Goal: Information Seeking & Learning: Learn about a topic

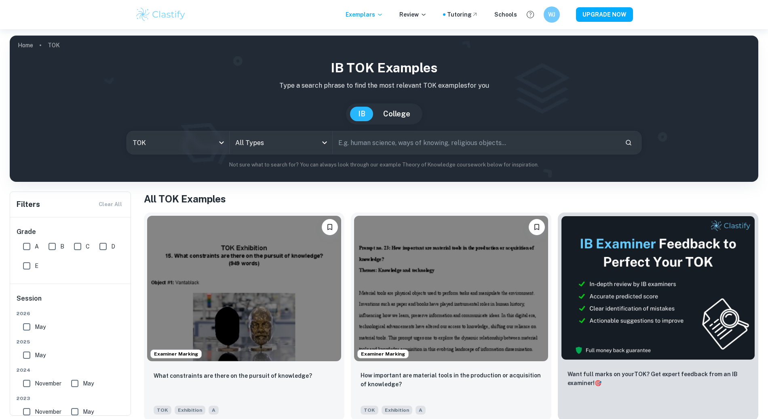
click at [33, 250] on input "A" at bounding box center [27, 246] width 16 height 16
checkbox input "true"
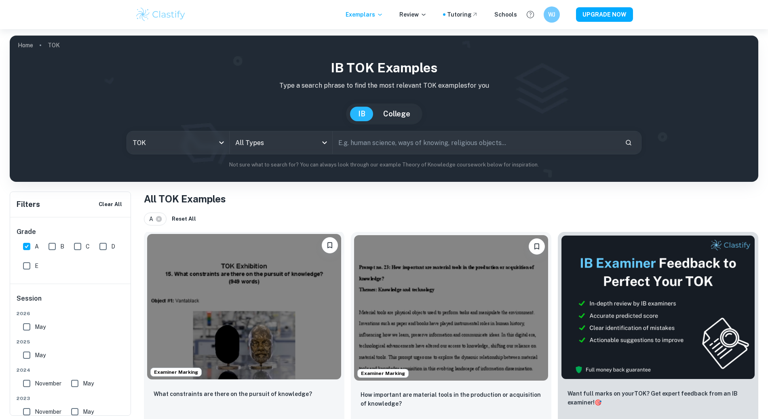
click at [264, 274] on img at bounding box center [244, 306] width 194 height 145
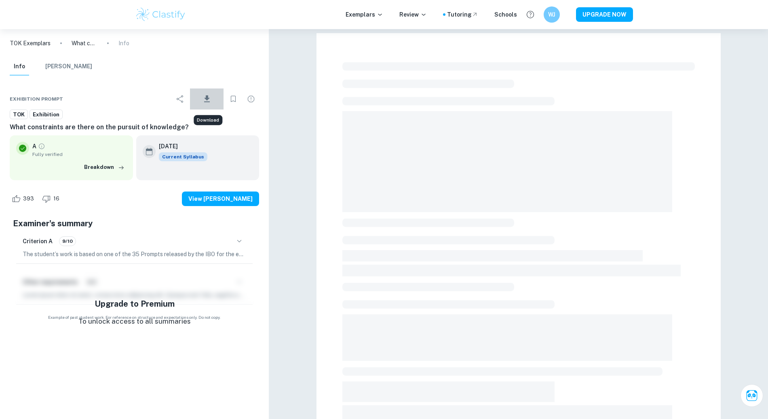
click at [209, 97] on icon "Download" at bounding box center [207, 99] width 10 height 10
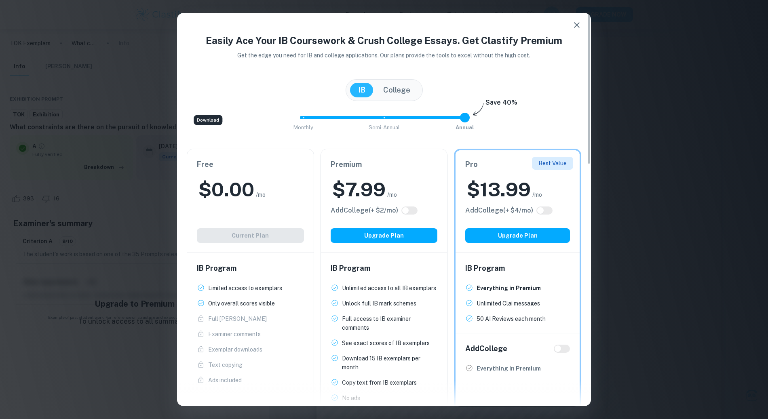
click at [255, 230] on div "Free $ 0.00 /mo Add College (+ $ 2 /mo) Current Plan" at bounding box center [250, 200] width 126 height 103
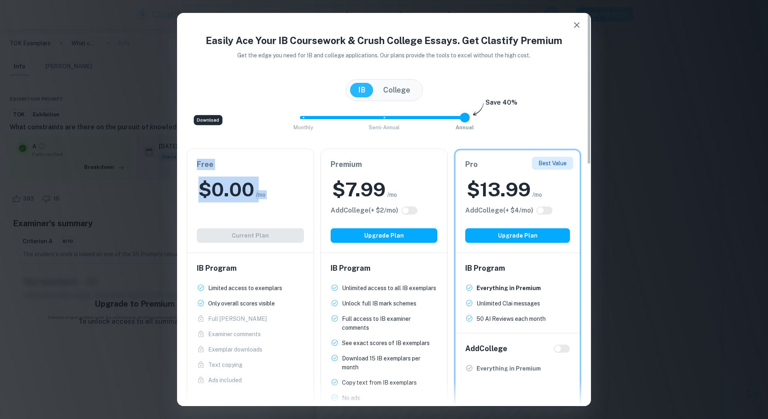
click at [255, 230] on div "Free $ 0.00 /mo Add College (+ $ 2 /mo) Current Plan" at bounding box center [250, 200] width 126 height 103
click at [160, 226] on div "Easily Ace Your IB Coursework & Crush College Essays. Get Clastify Premium Get …" at bounding box center [384, 209] width 768 height 419
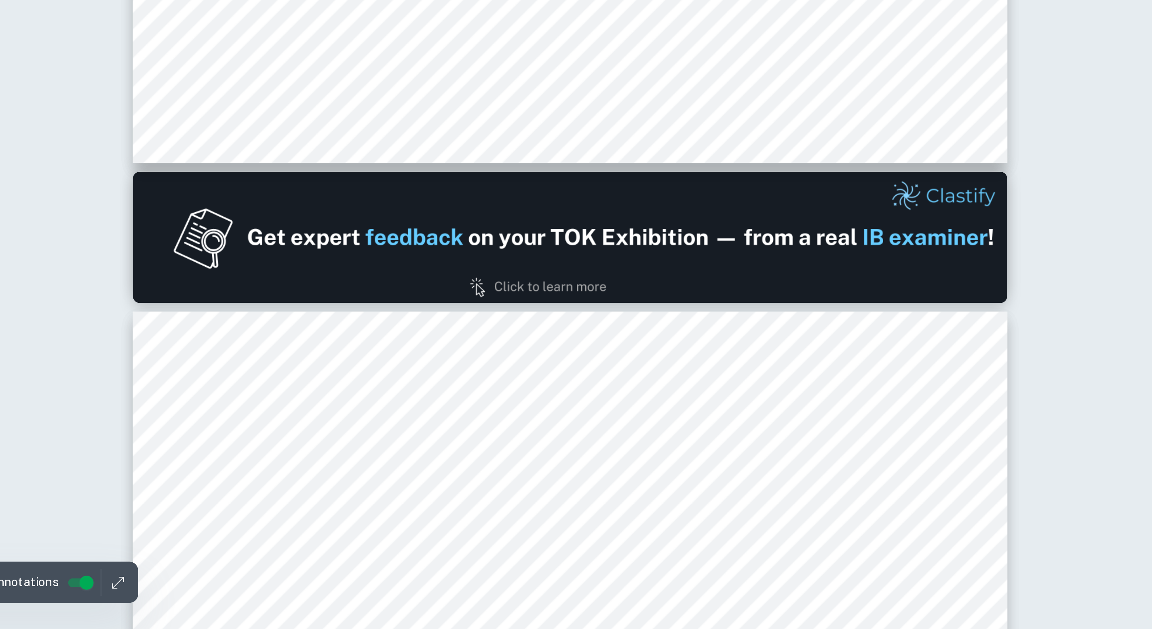
scroll to position [148, 0]
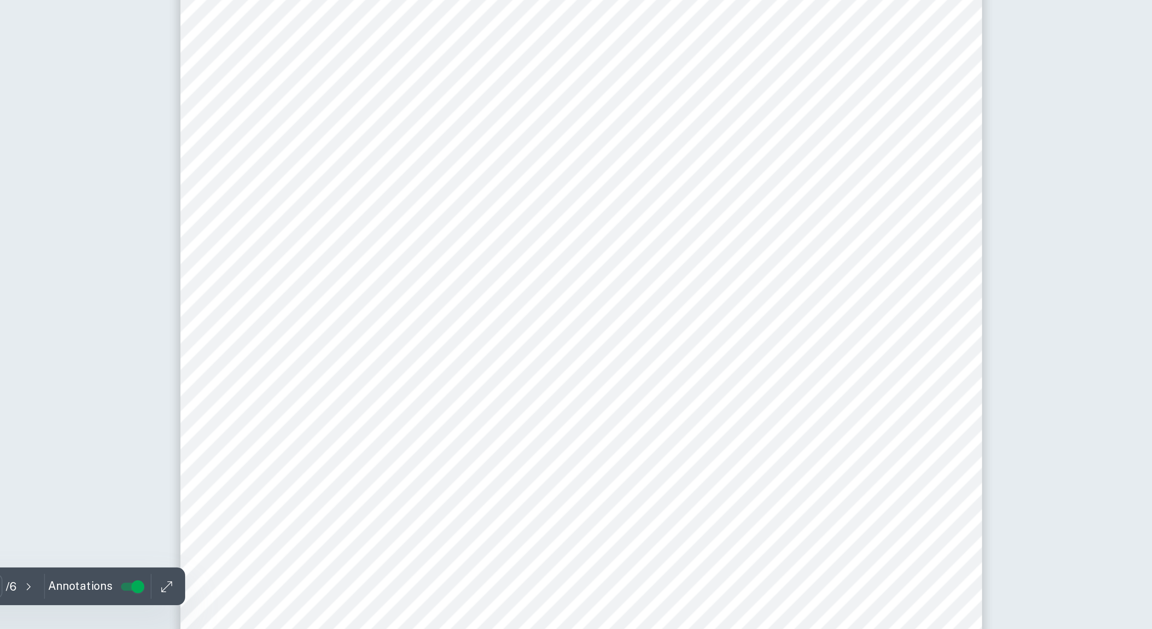
type input "3"
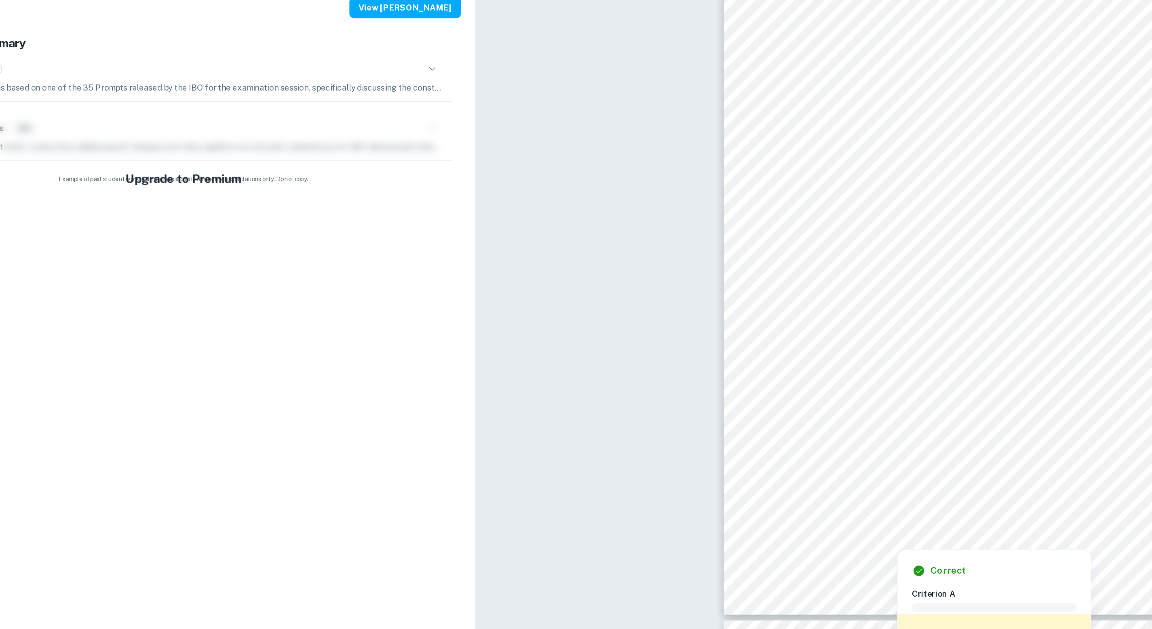
scroll to position [1124, 0]
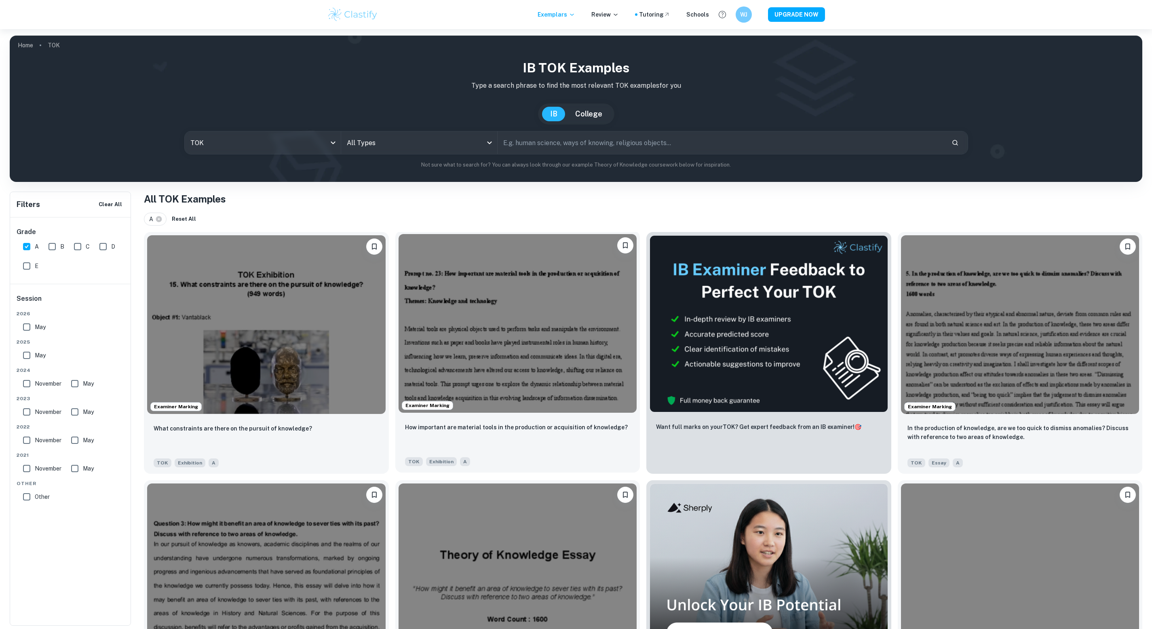
click at [560, 341] on img at bounding box center [517, 323] width 238 height 179
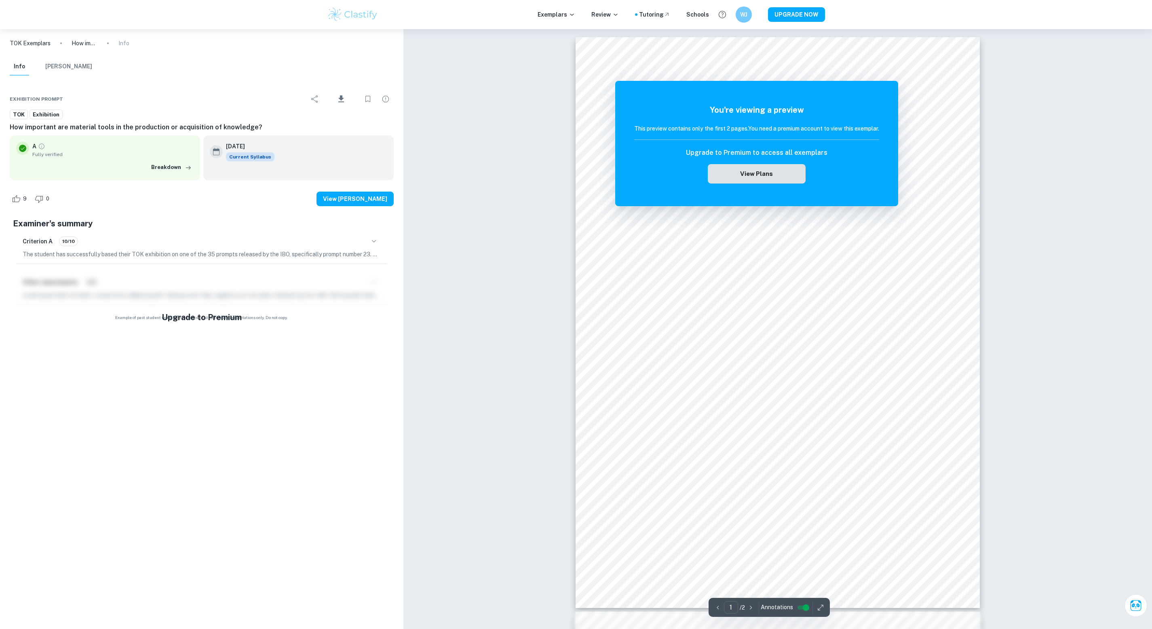
click at [767, 173] on button "View Plans" at bounding box center [757, 173] width 98 height 19
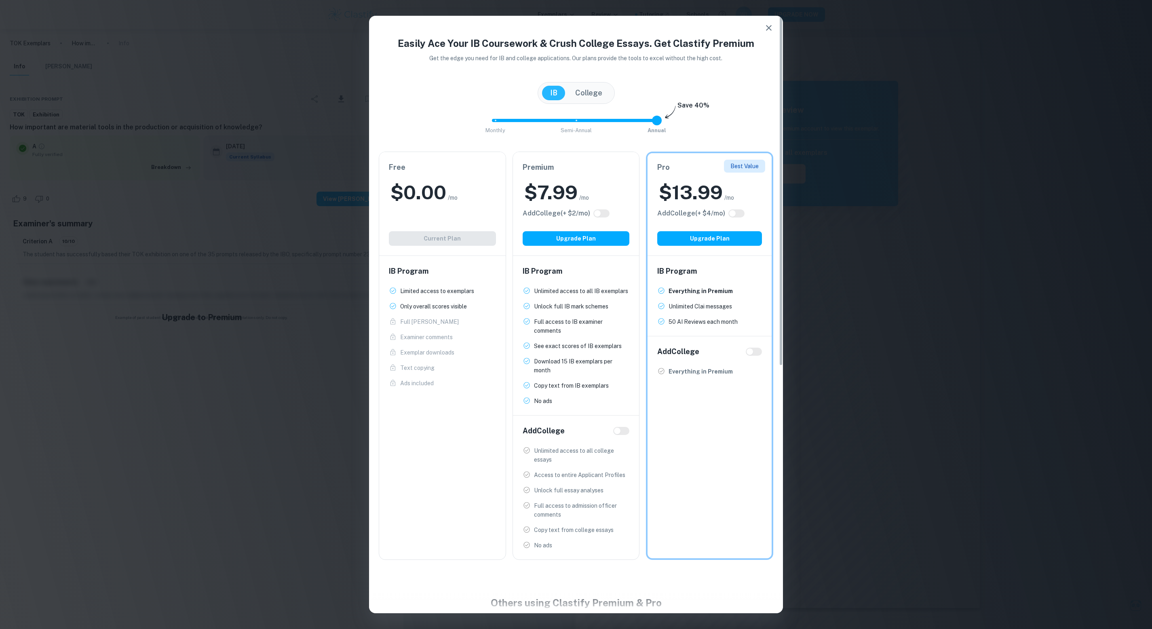
click at [764, 24] on icon "button" at bounding box center [769, 28] width 10 height 10
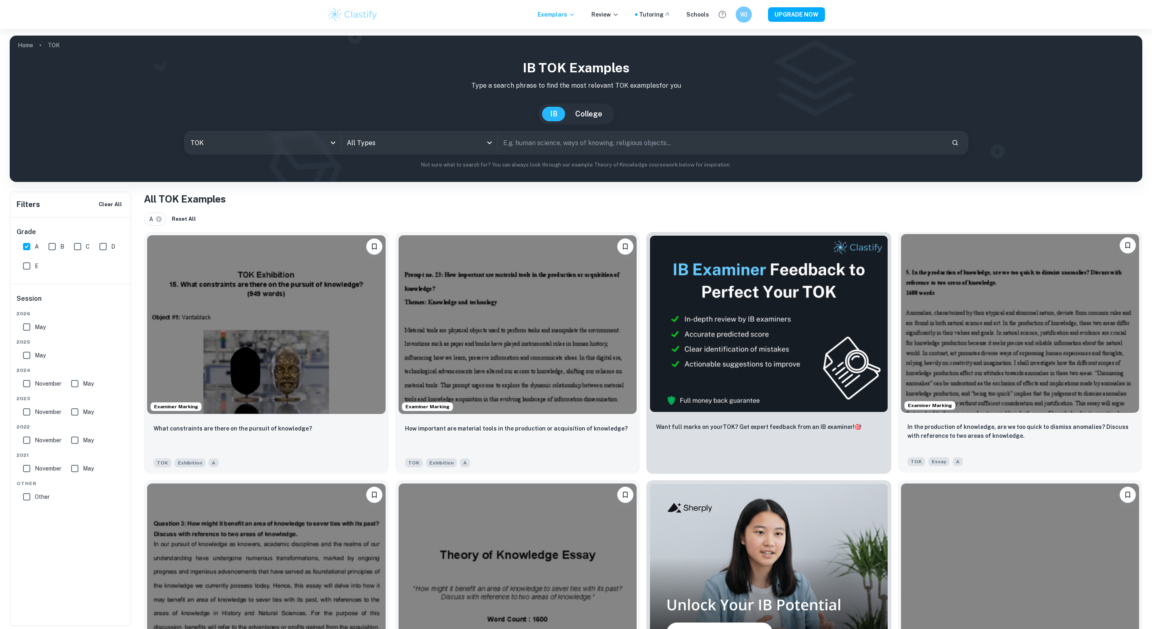
click at [767, 402] on img at bounding box center [1020, 323] width 238 height 179
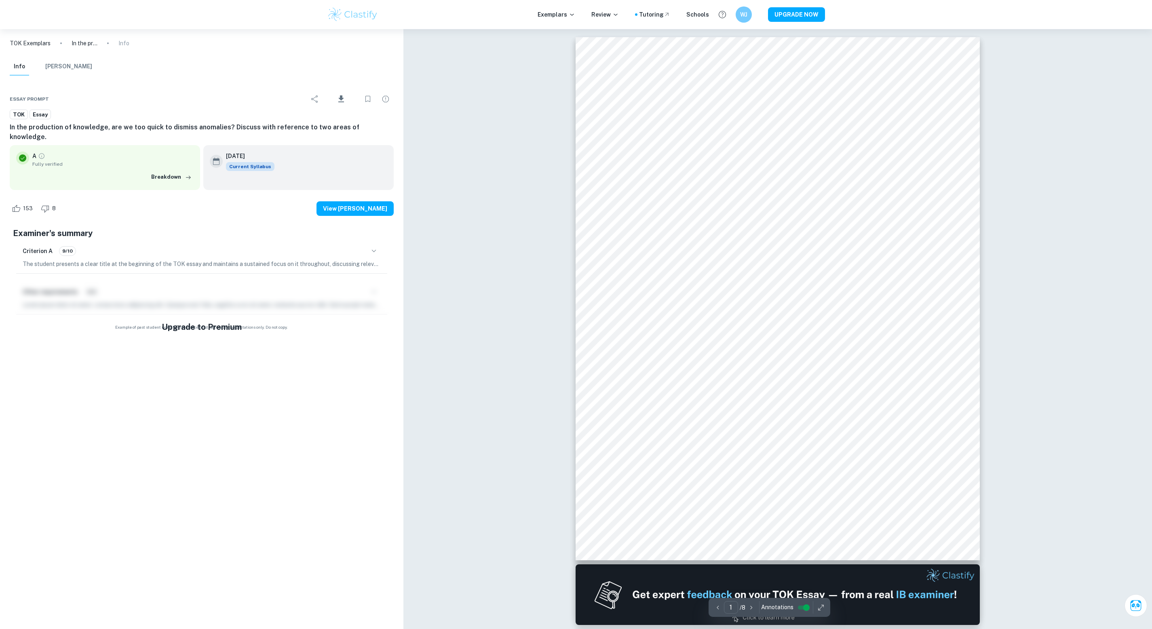
scroll to position [6, 0]
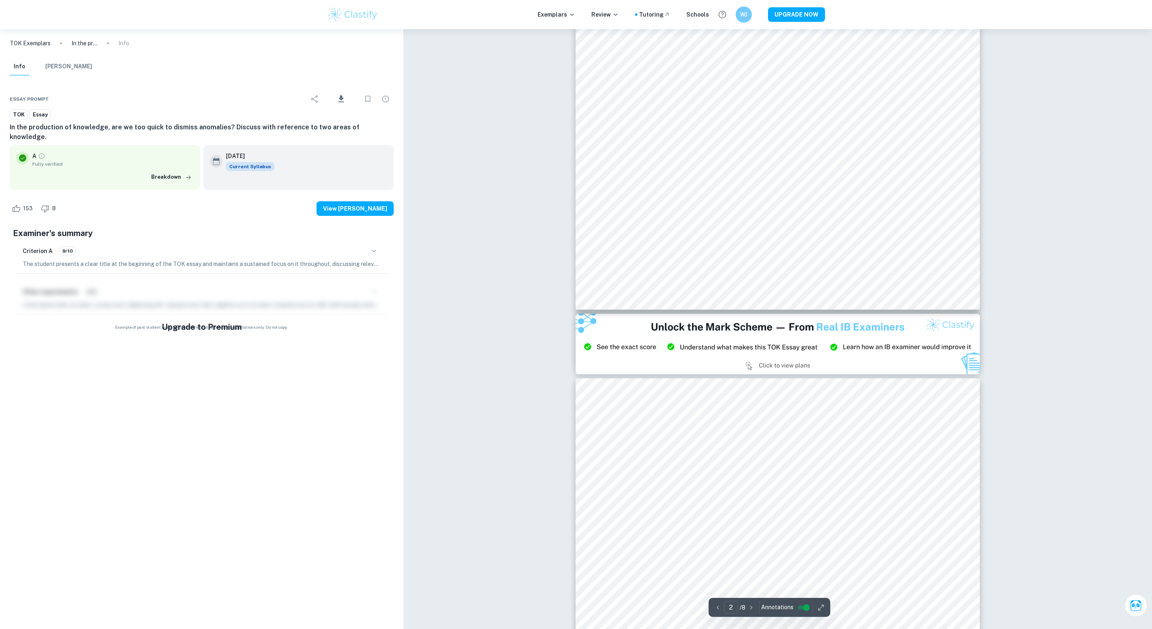
type input "3"
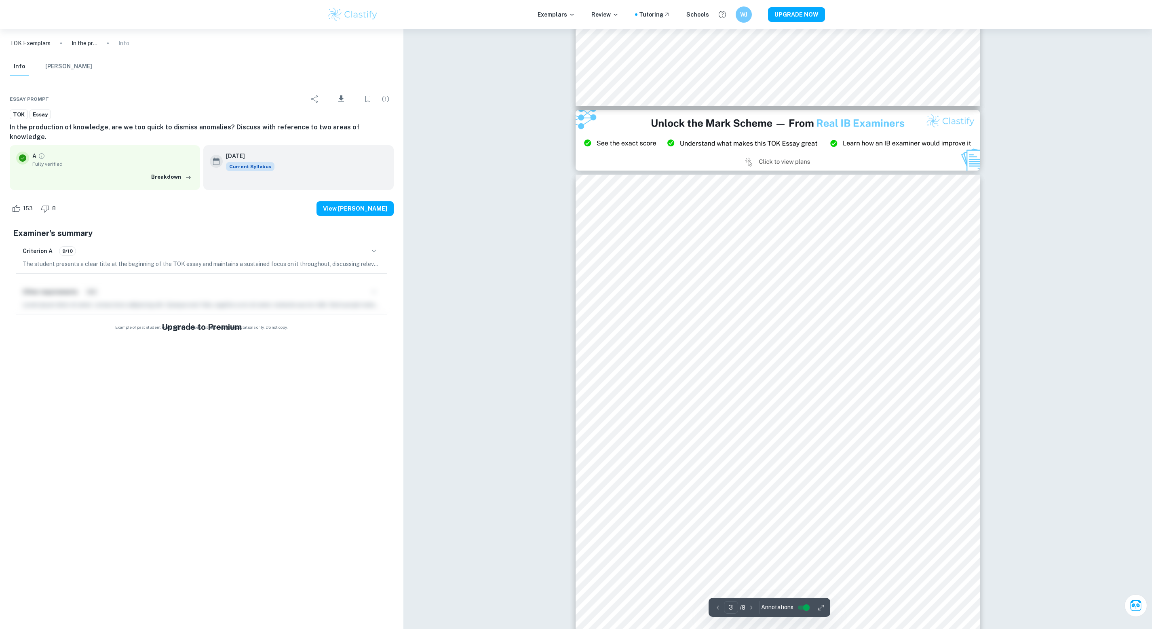
scroll to position [1372, 0]
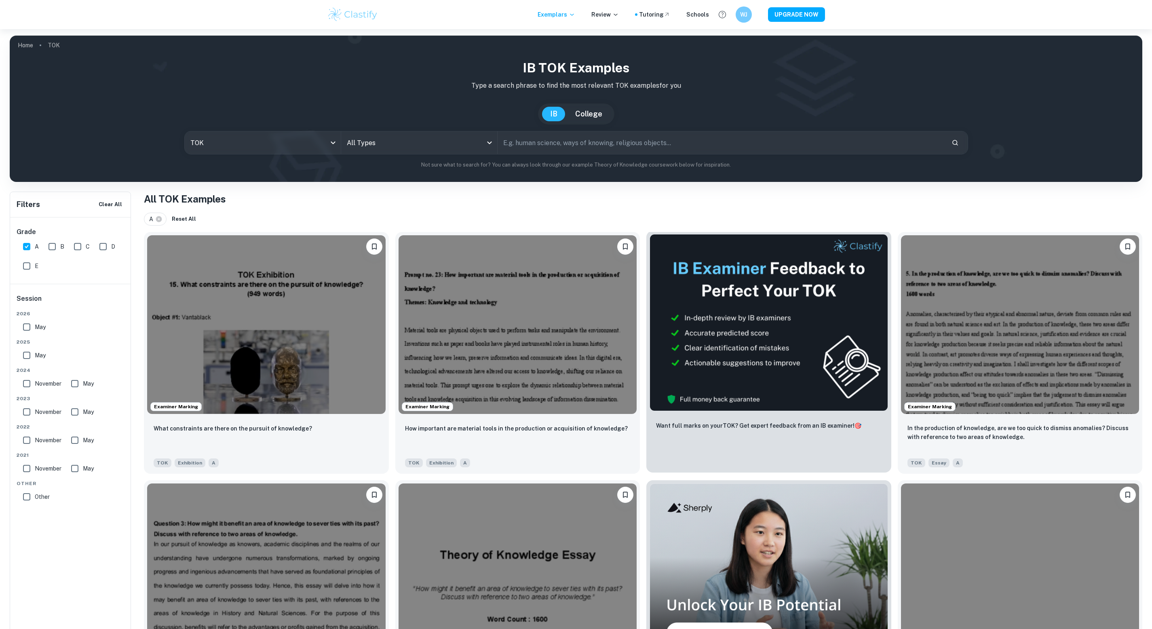
scroll to position [299, 0]
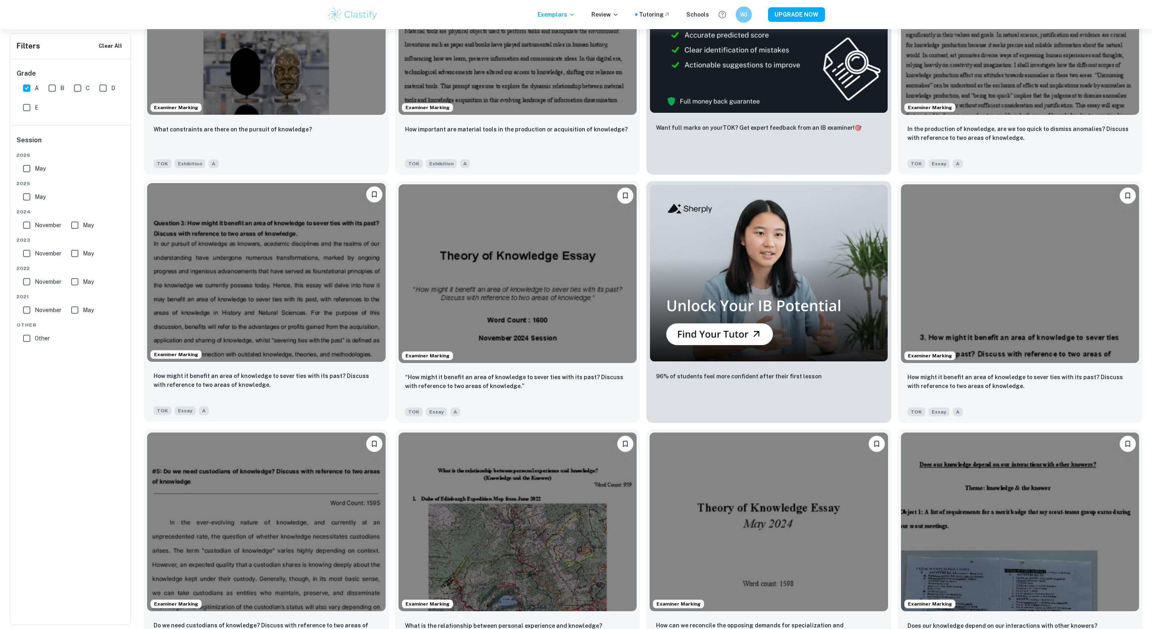
click at [289, 297] on img at bounding box center [266, 272] width 238 height 179
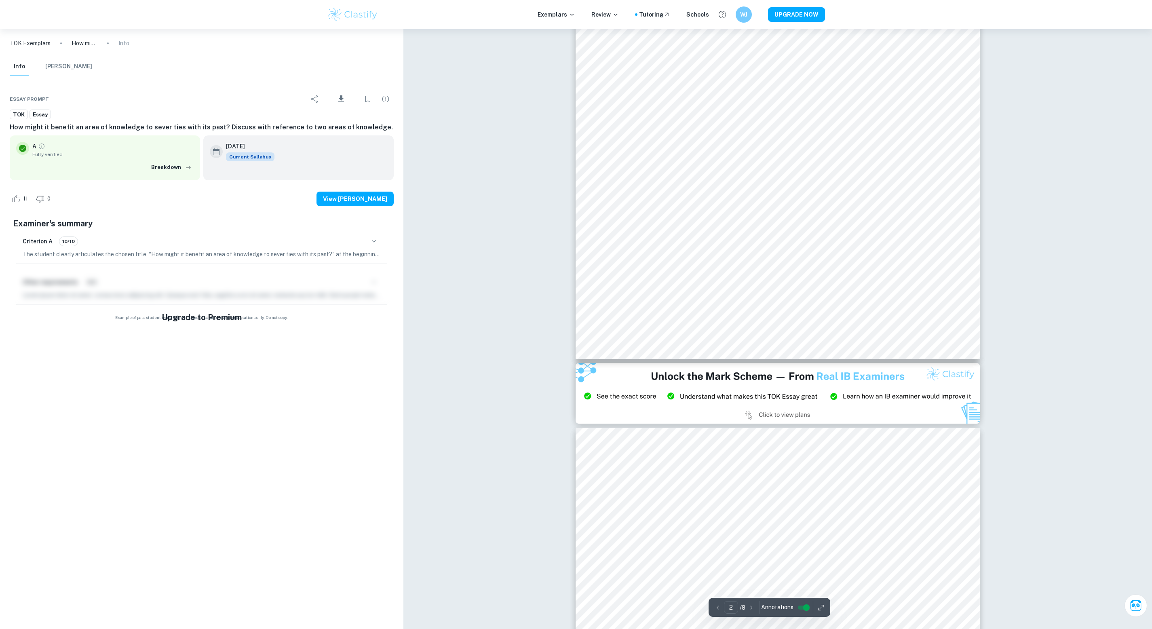
type input "3"
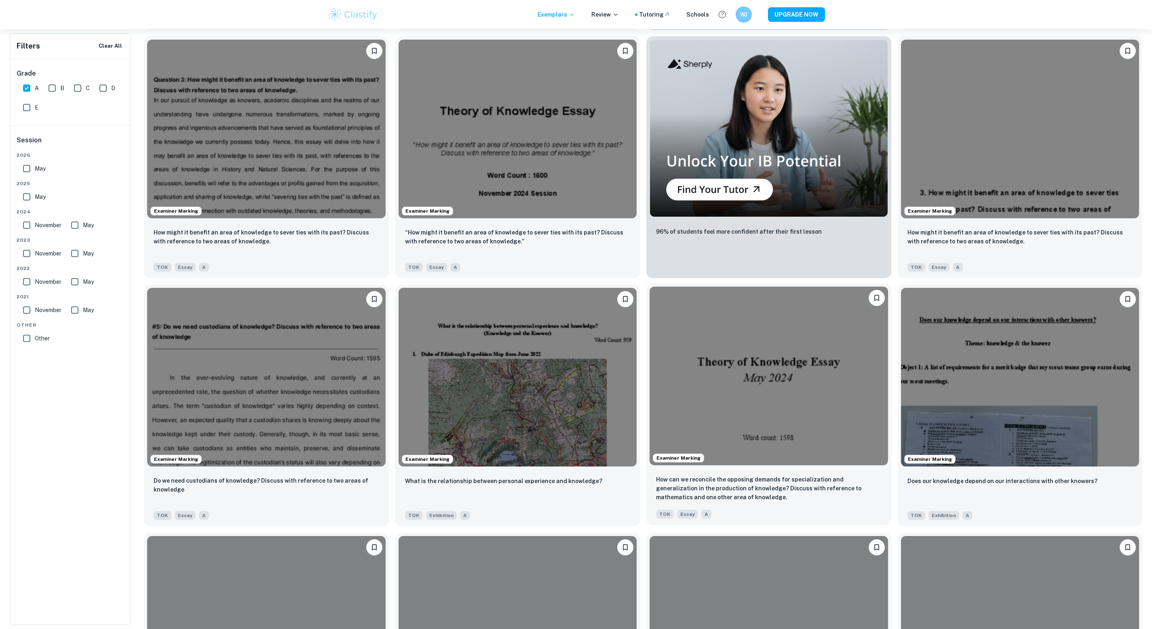
scroll to position [527, 0]
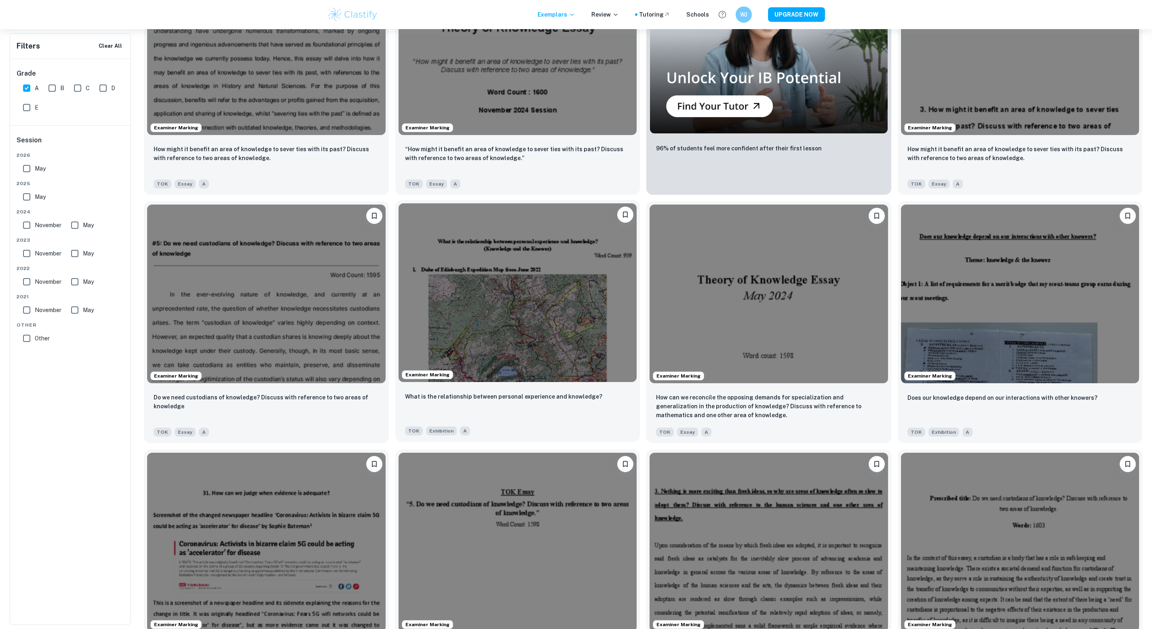
click at [603, 285] on img at bounding box center [517, 292] width 238 height 179
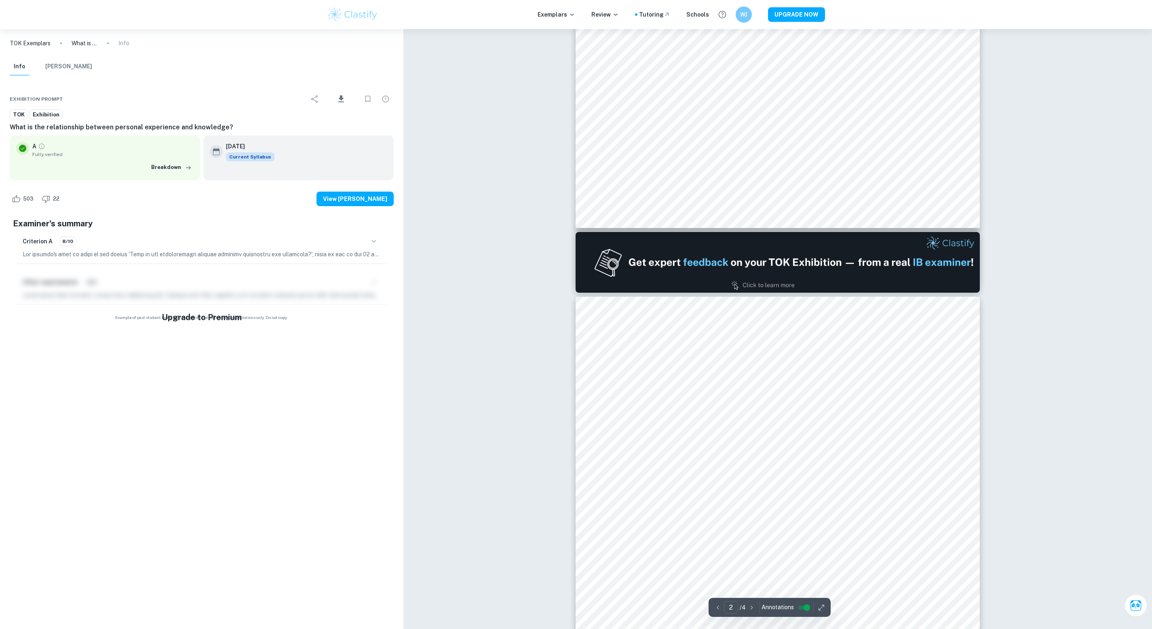
type input "1"
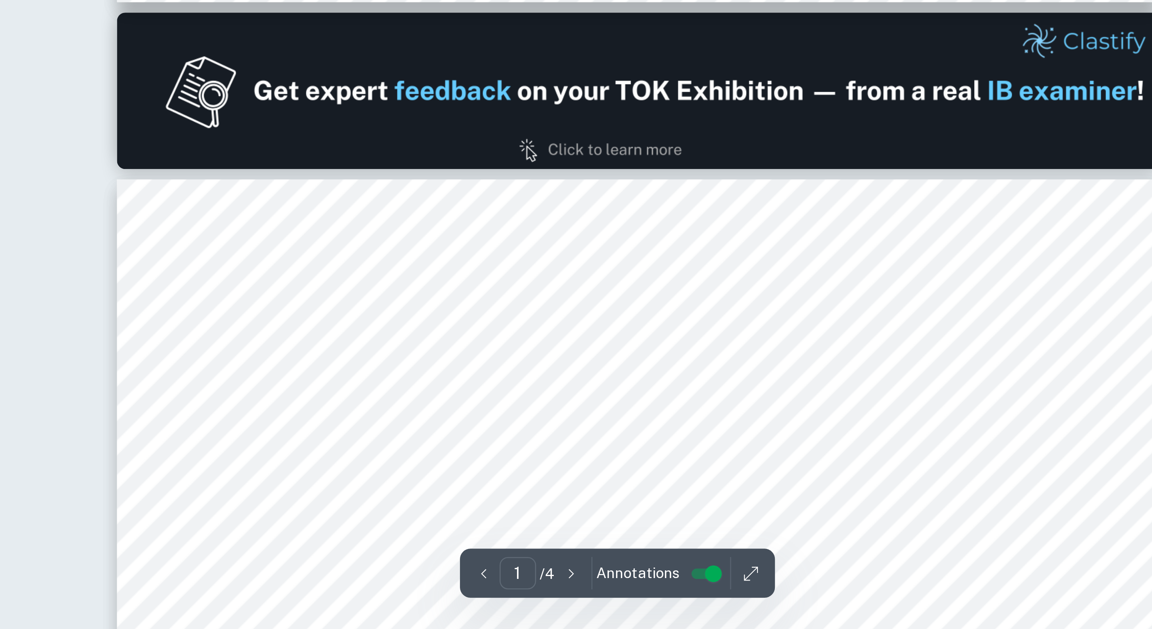
scroll to position [173, 0]
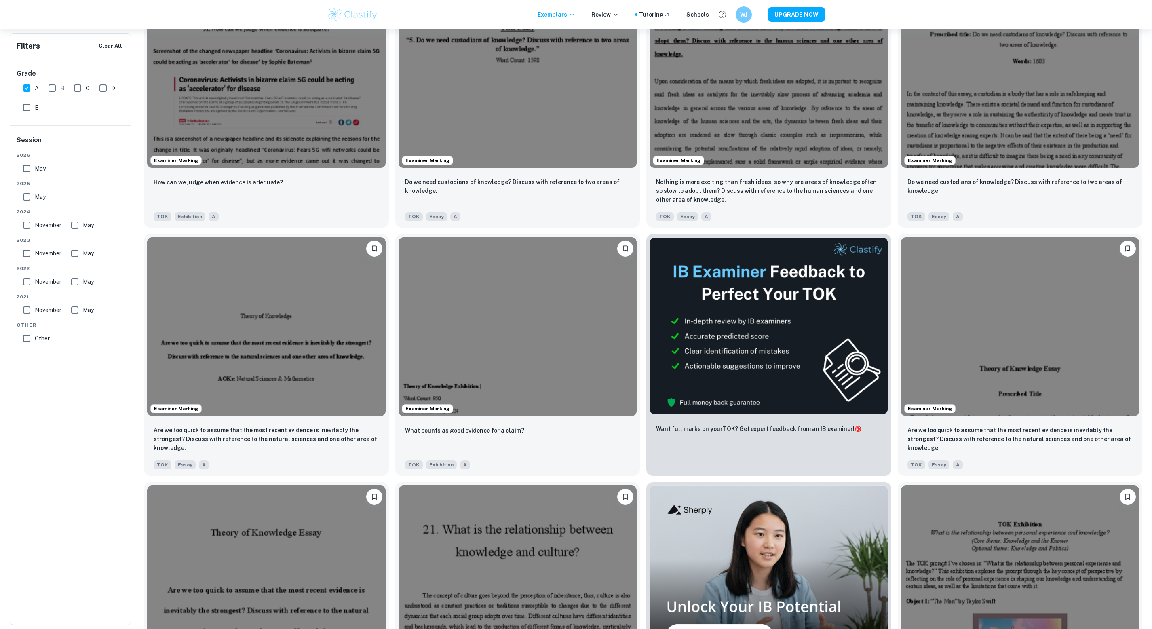
scroll to position [1154, 0]
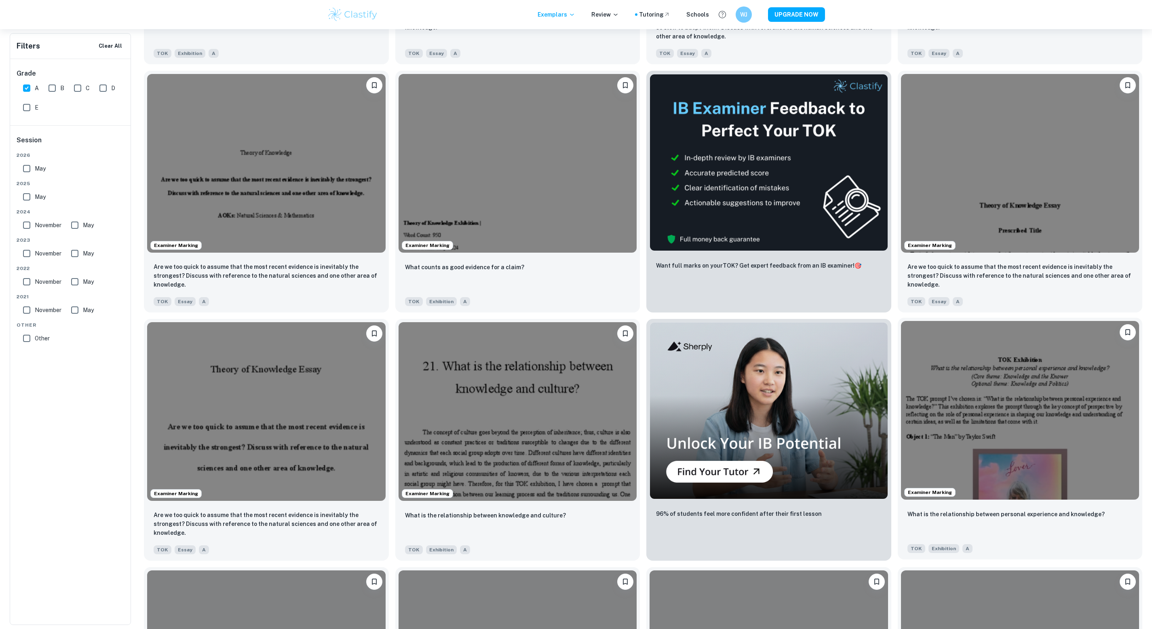
click at [767, 419] on img at bounding box center [1020, 410] width 238 height 179
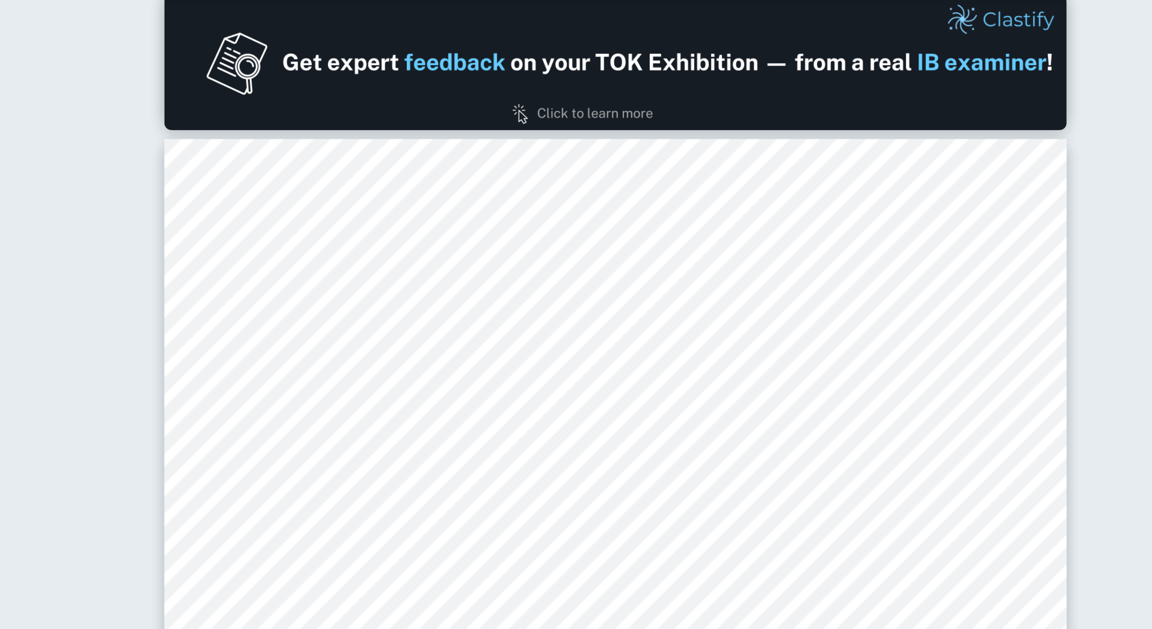
scroll to position [219, 0]
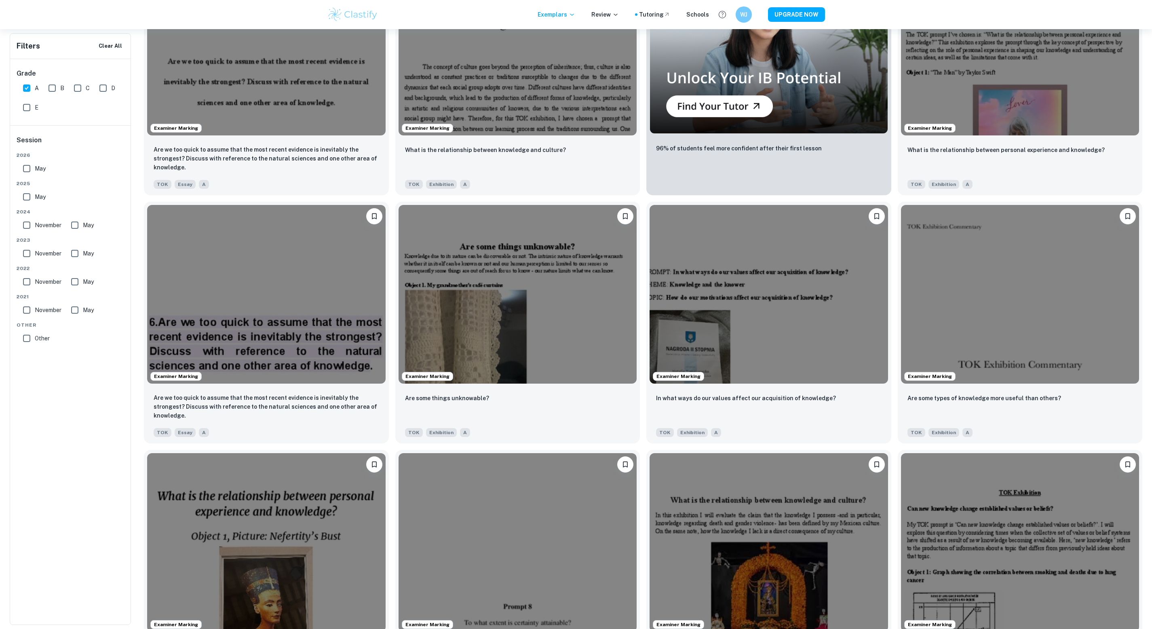
scroll to position [1532, 0]
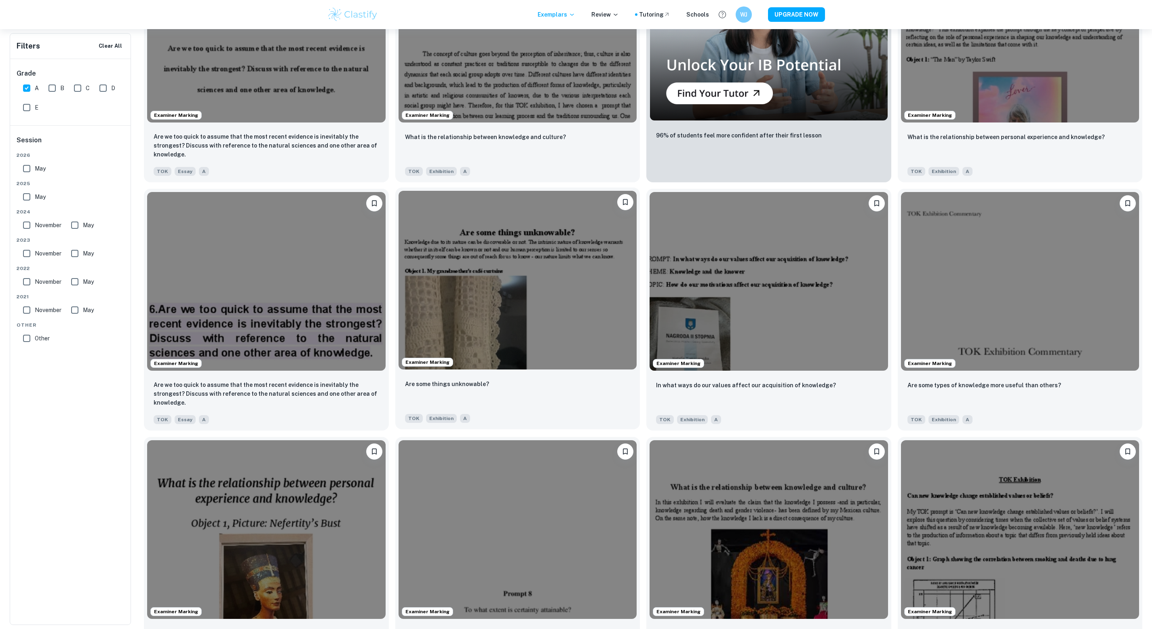
click at [485, 354] on img at bounding box center [517, 280] width 238 height 179
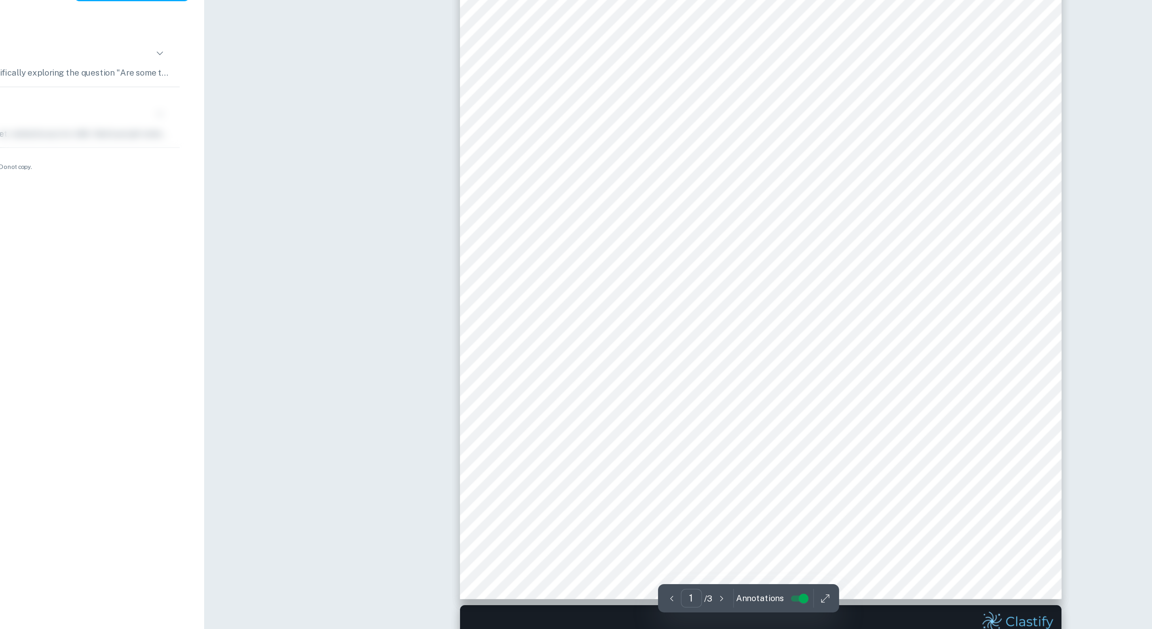
scroll to position [11, 0]
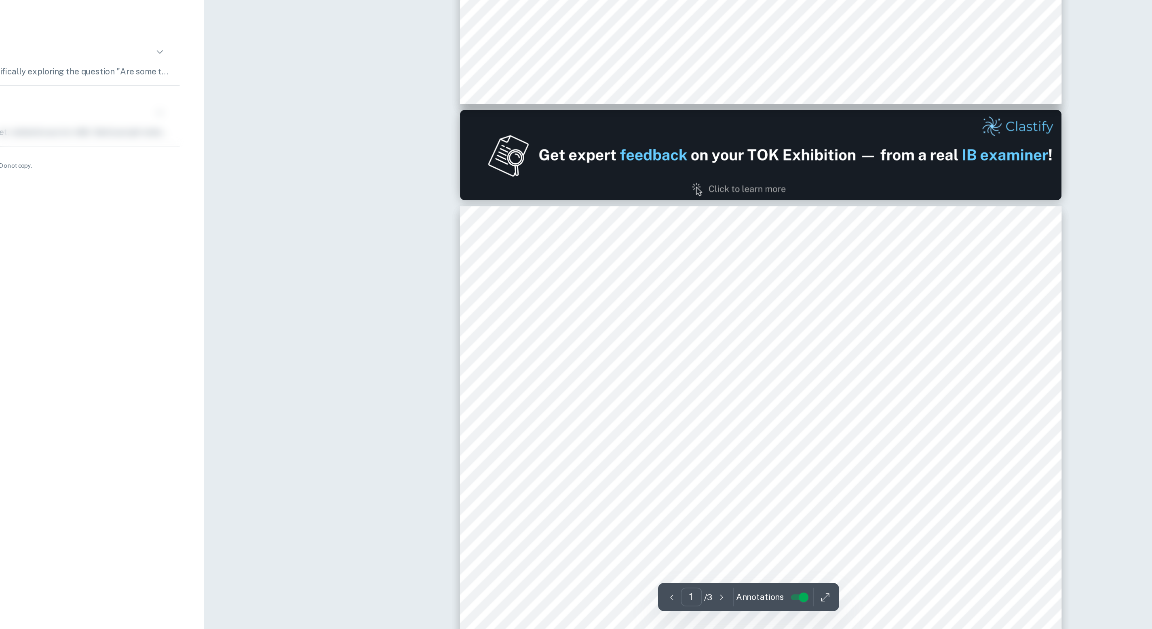
type input "2"
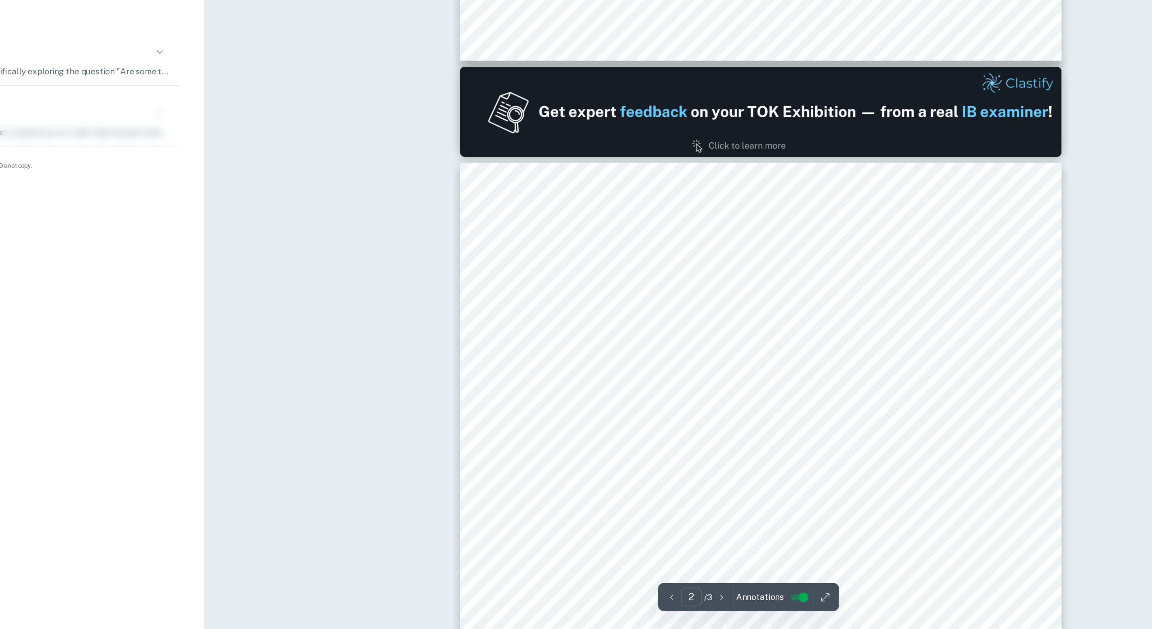
scroll to position [388, 0]
